Goal: Transaction & Acquisition: Download file/media

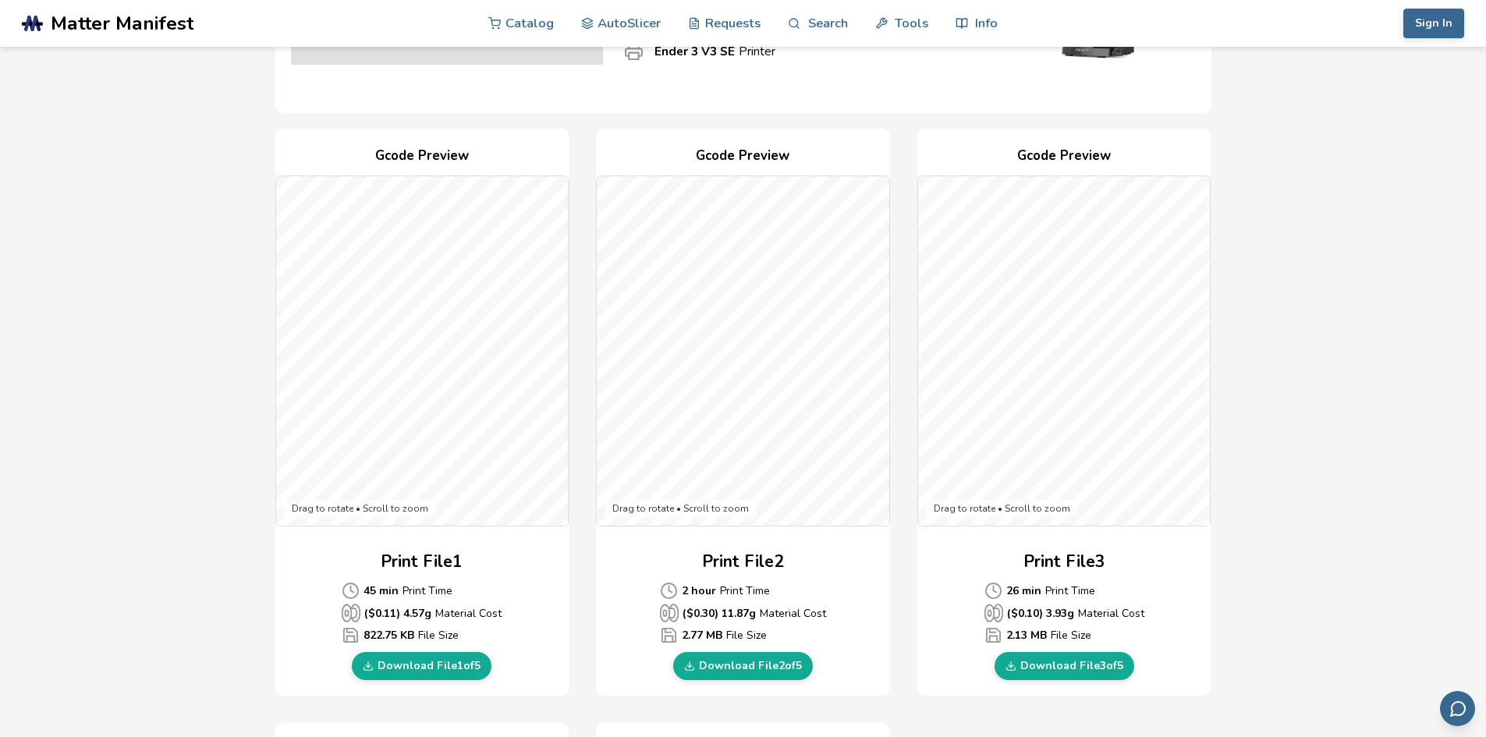
scroll to position [23, 0]
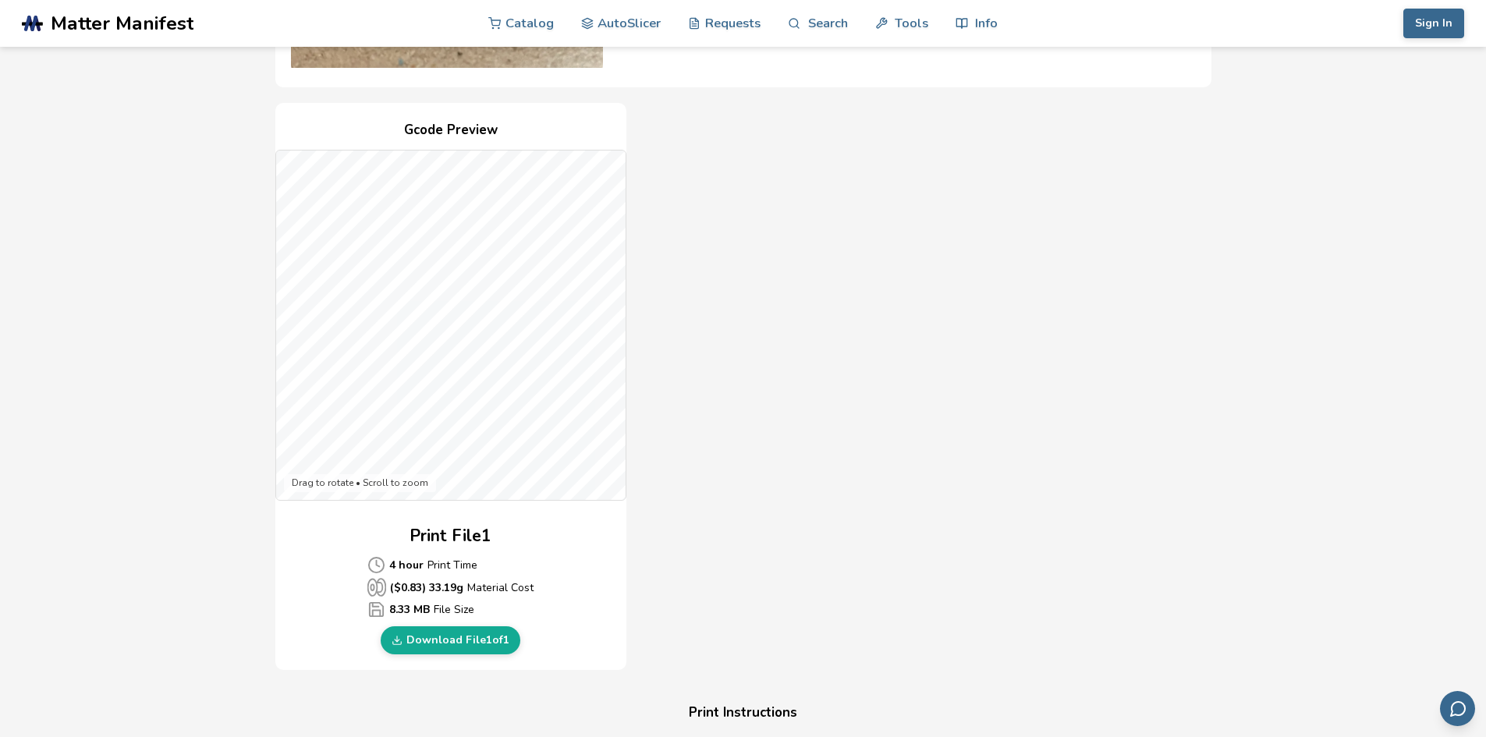
scroll to position [501, 0]
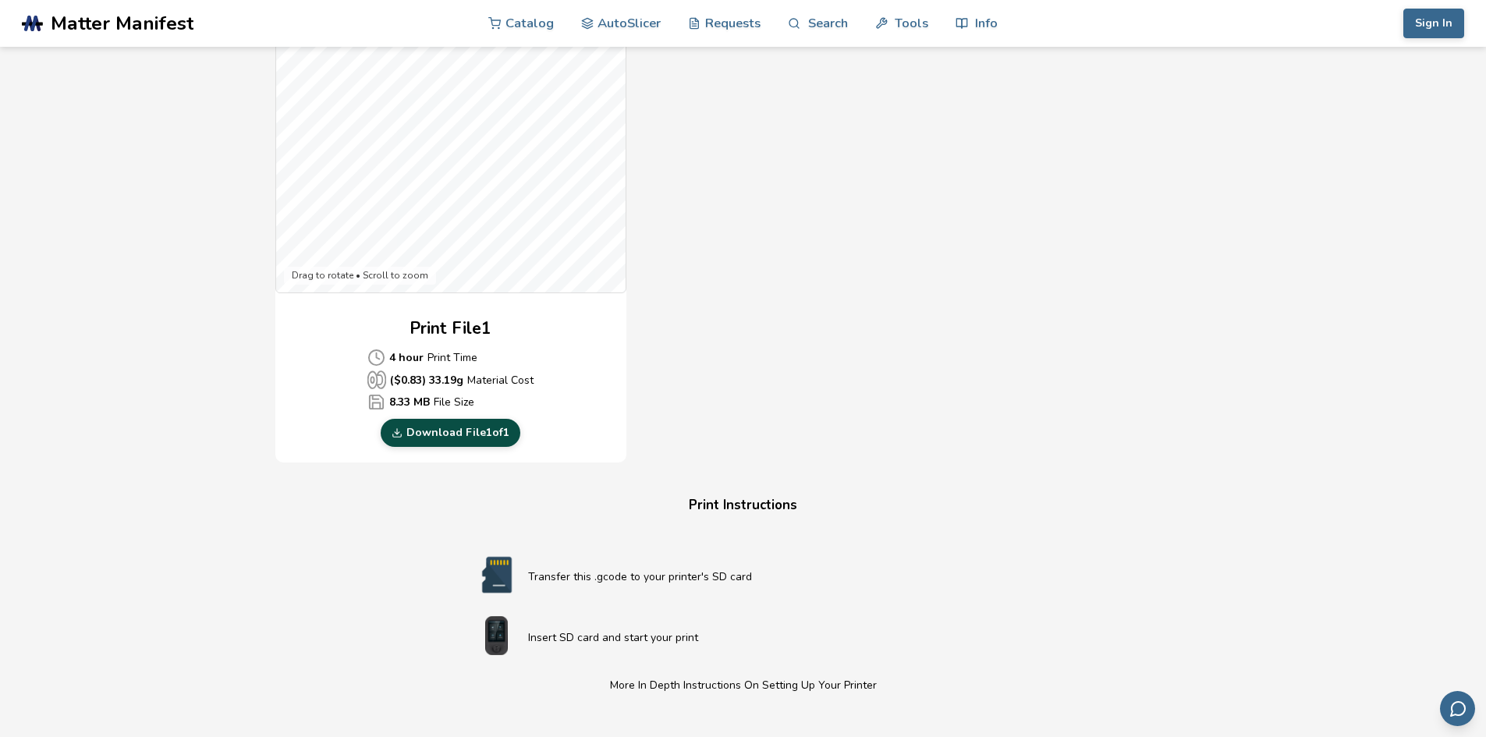
click at [476, 433] on link "Download File 1 of 1" at bounding box center [451, 433] width 140 height 28
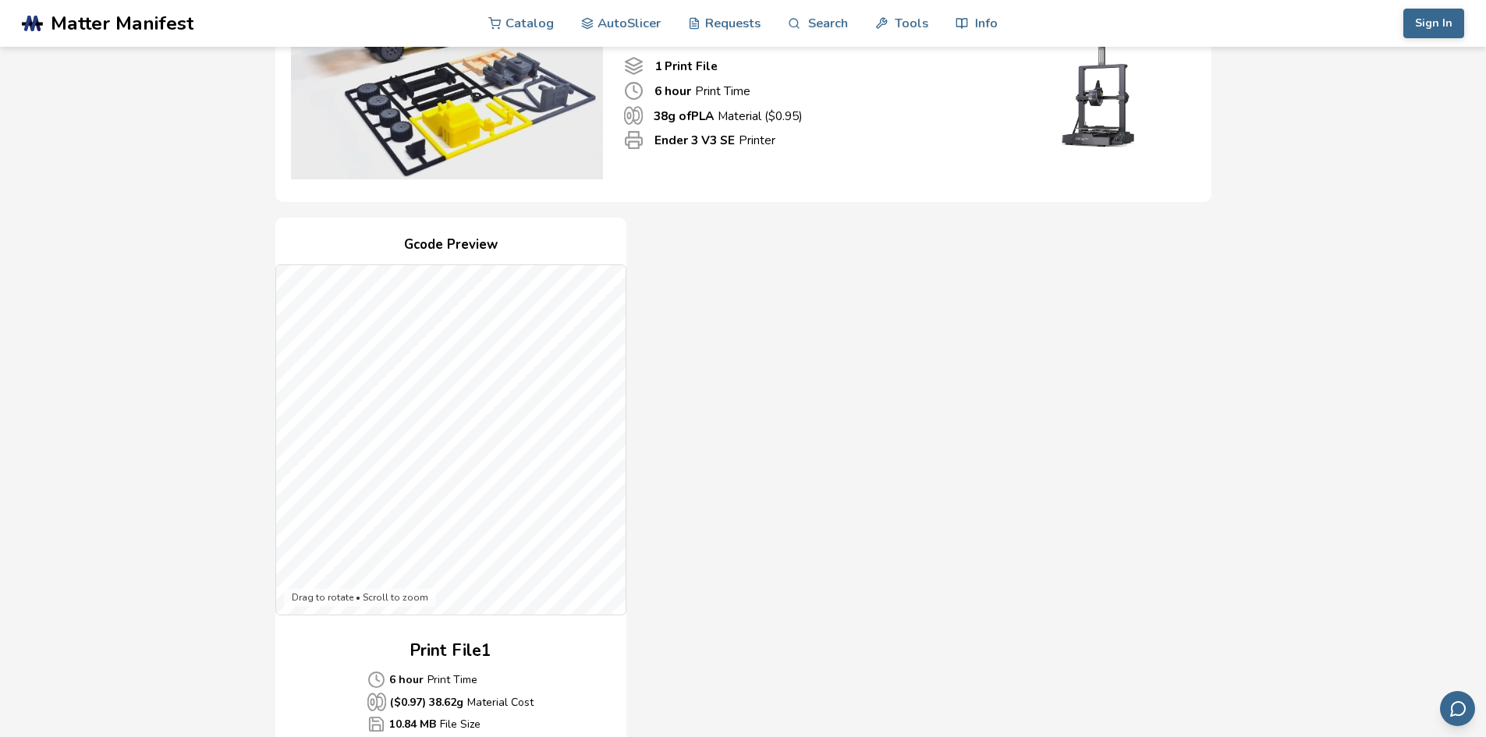
scroll to position [328, 0]
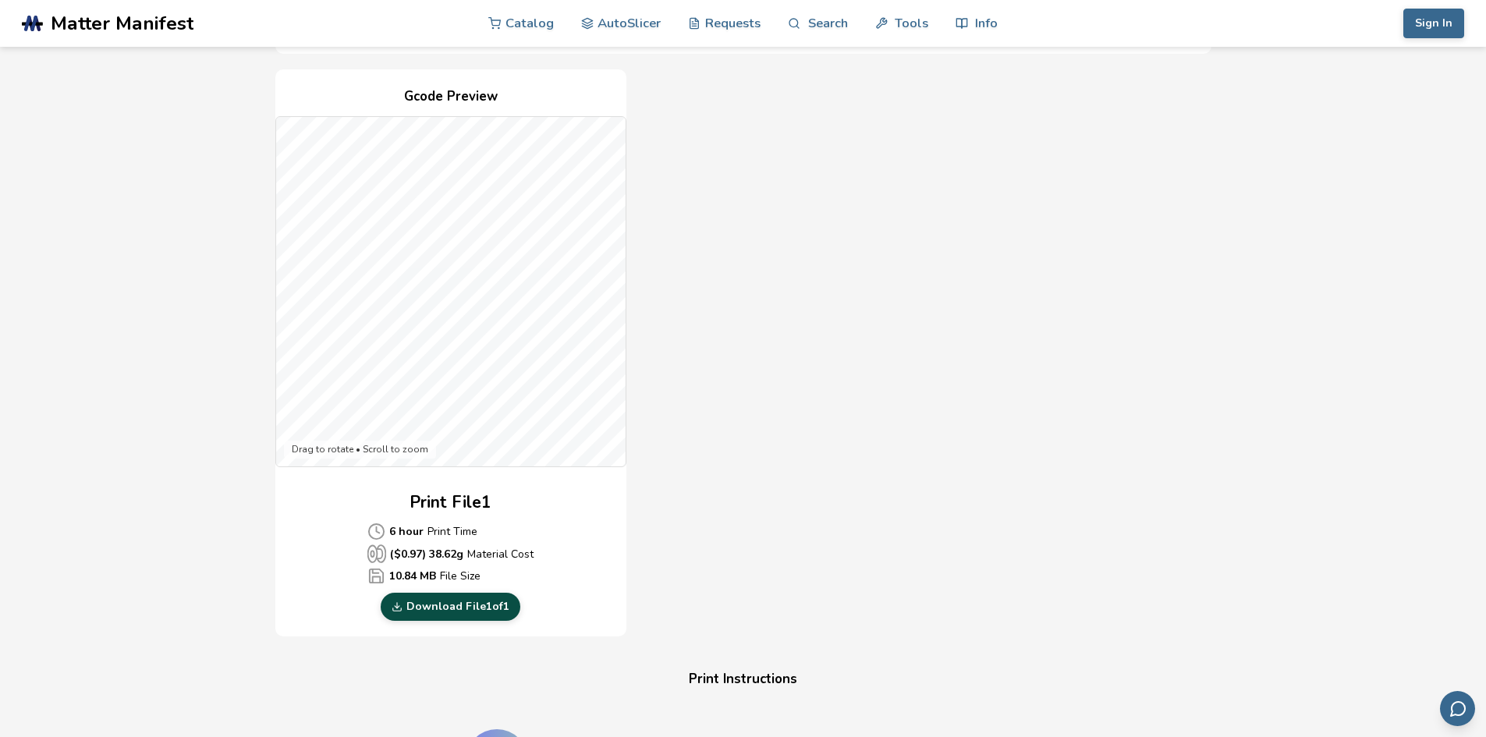
click at [430, 611] on link "Download File 1 of 1" at bounding box center [451, 607] width 140 height 28
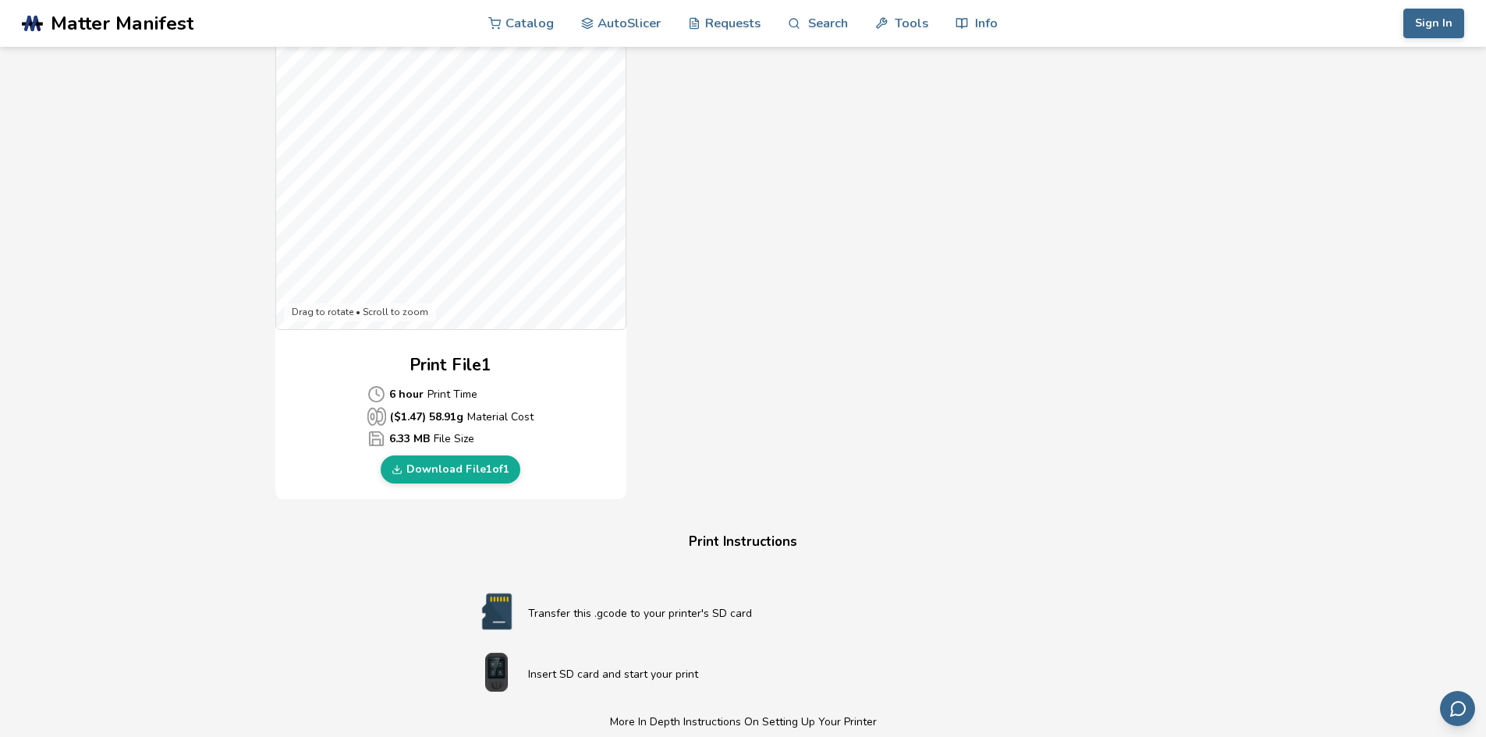
scroll to position [464, 0]
click at [433, 467] on link "Download File 1 of 1" at bounding box center [451, 470] width 140 height 28
